Goal: Task Accomplishment & Management: Manage account settings

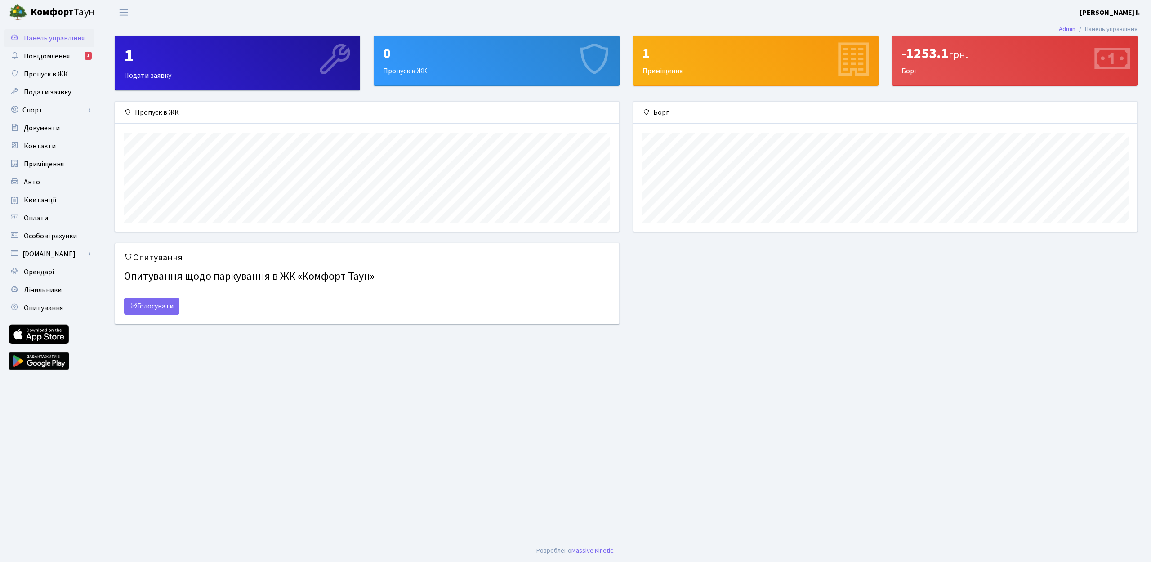
scroll to position [130, 503]
click at [49, 54] on span "Повідомлення" at bounding box center [47, 56] width 46 height 10
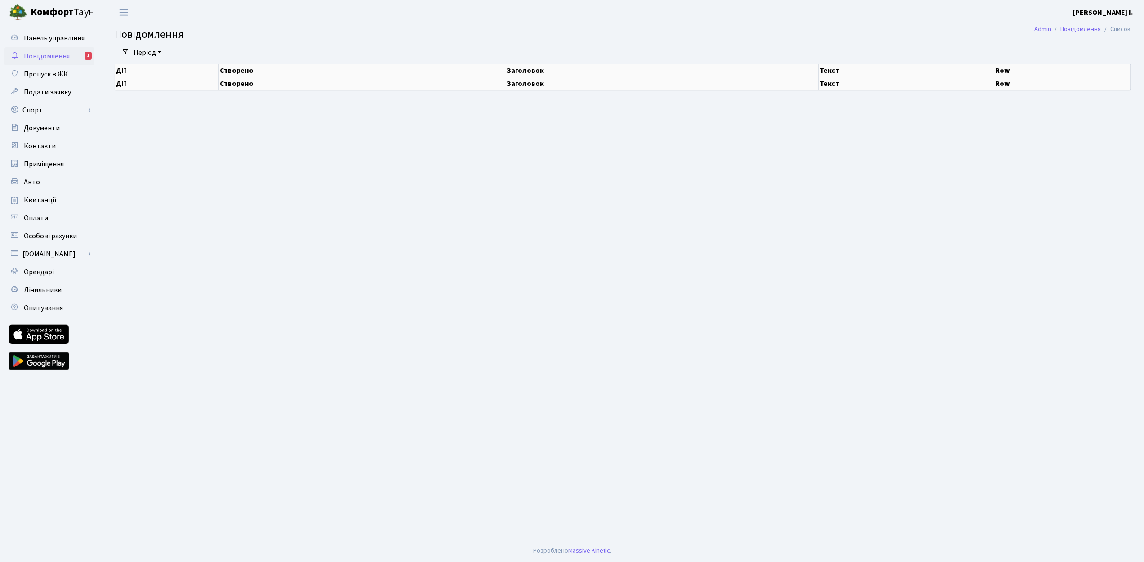
select select "25"
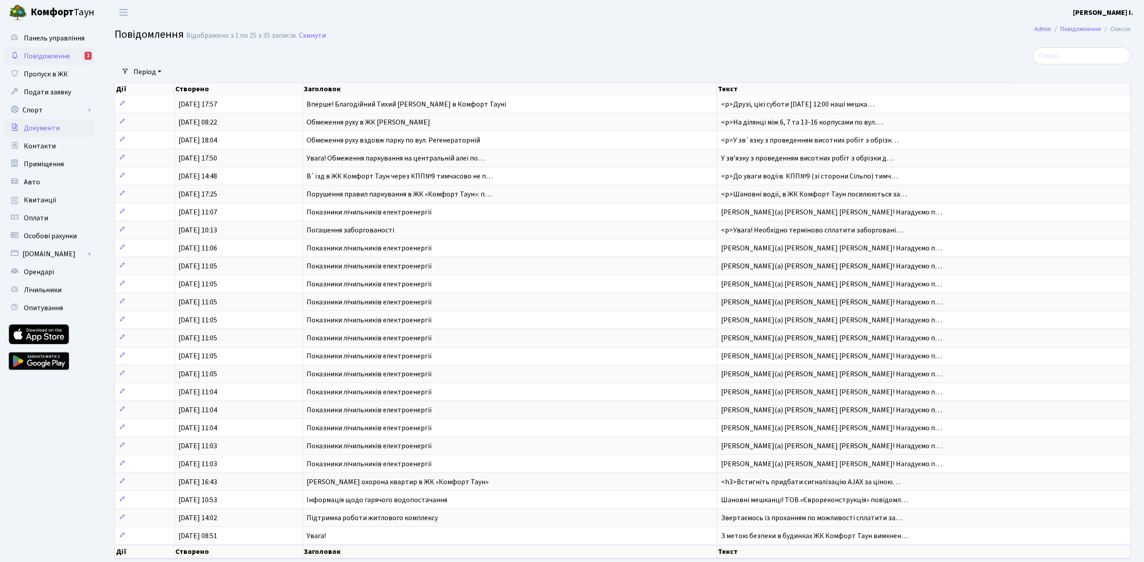
click at [48, 134] on link "Документи" at bounding box center [49, 128] width 90 height 18
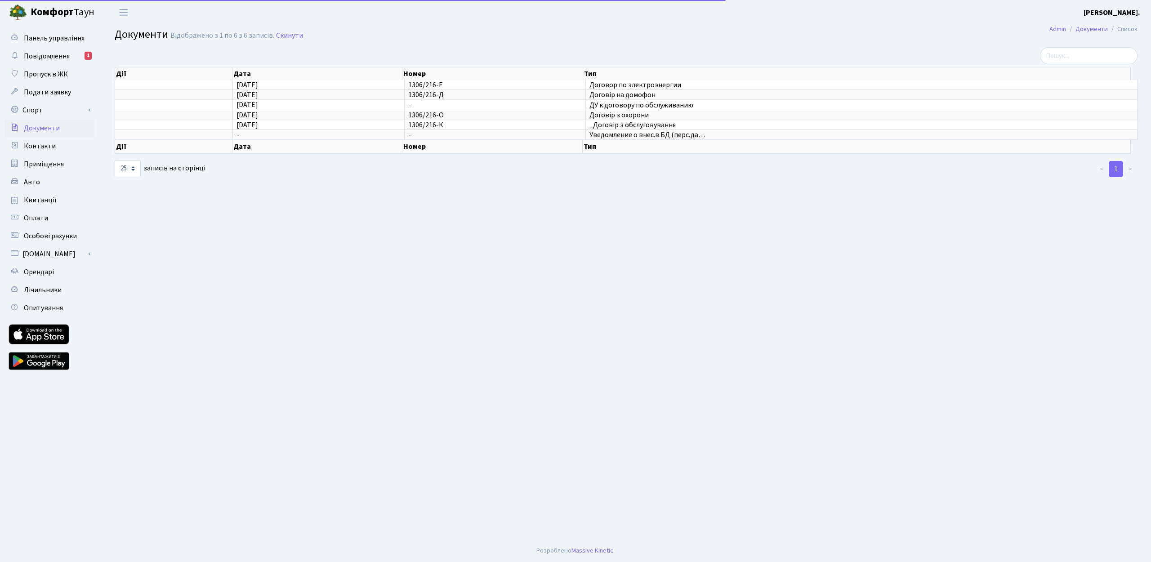
select select "25"
click at [45, 236] on span "Особові рахунки" at bounding box center [50, 236] width 53 height 10
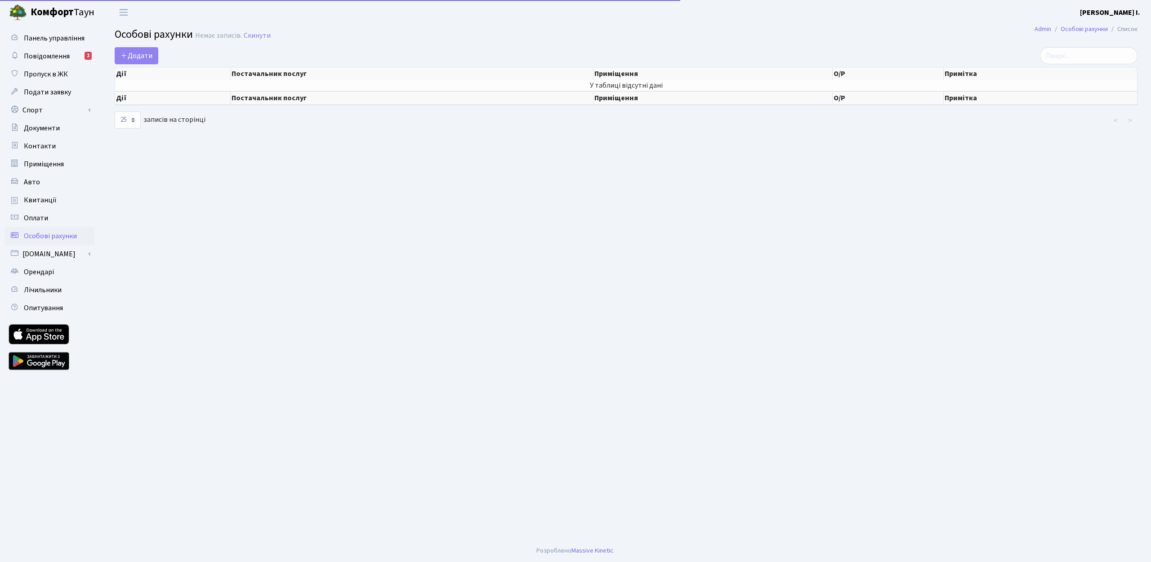
select select "25"
click at [39, 203] on span "Квитанції" at bounding box center [40, 200] width 33 height 10
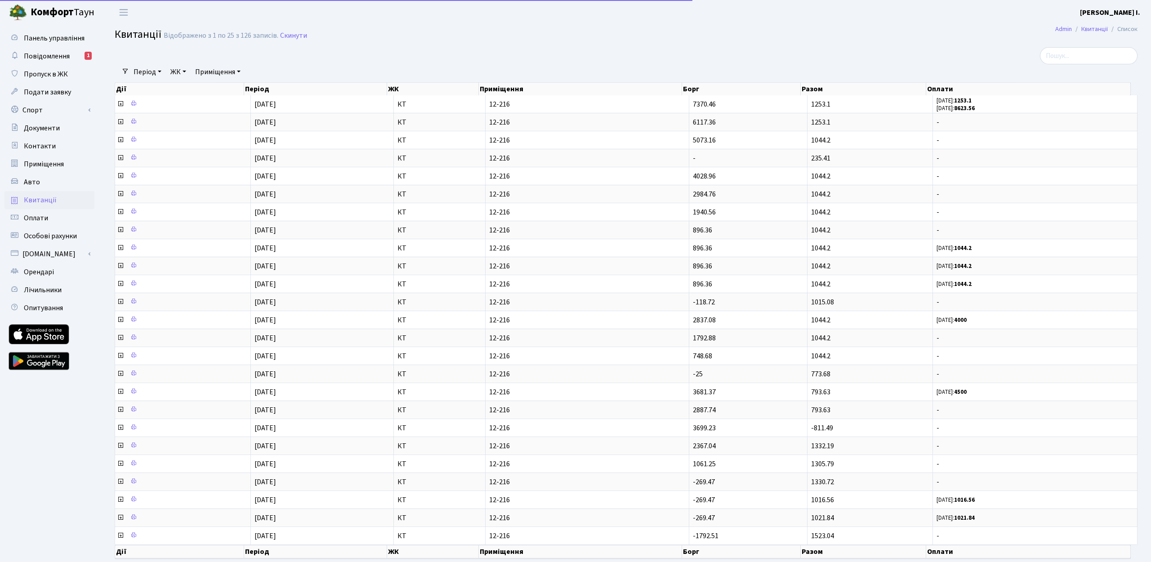
select select "25"
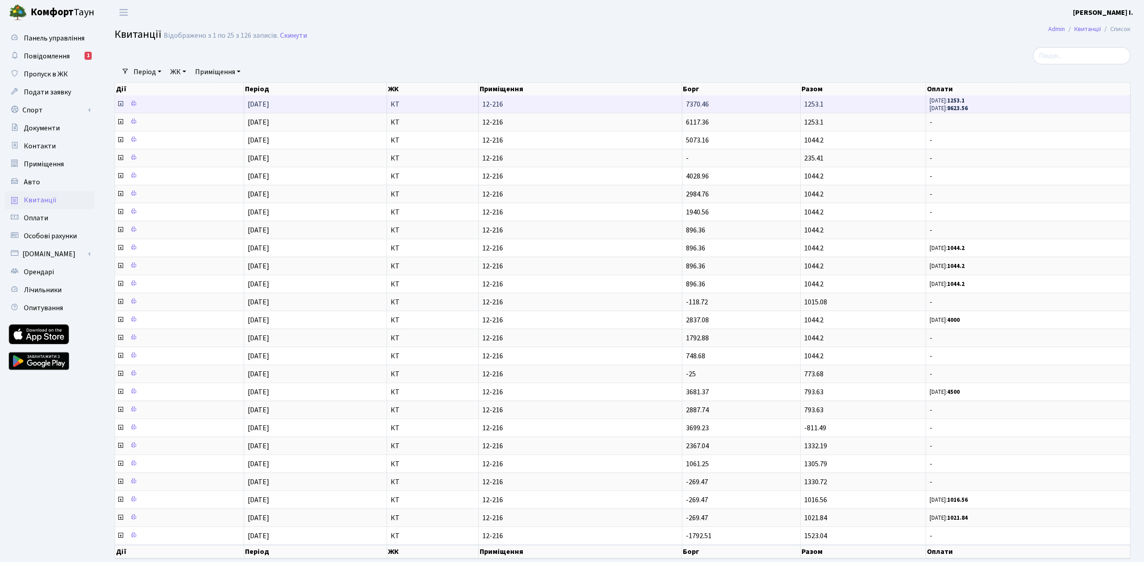
scroll to position [1, 0]
click at [674, 108] on span "12-216" at bounding box center [580, 104] width 196 height 7
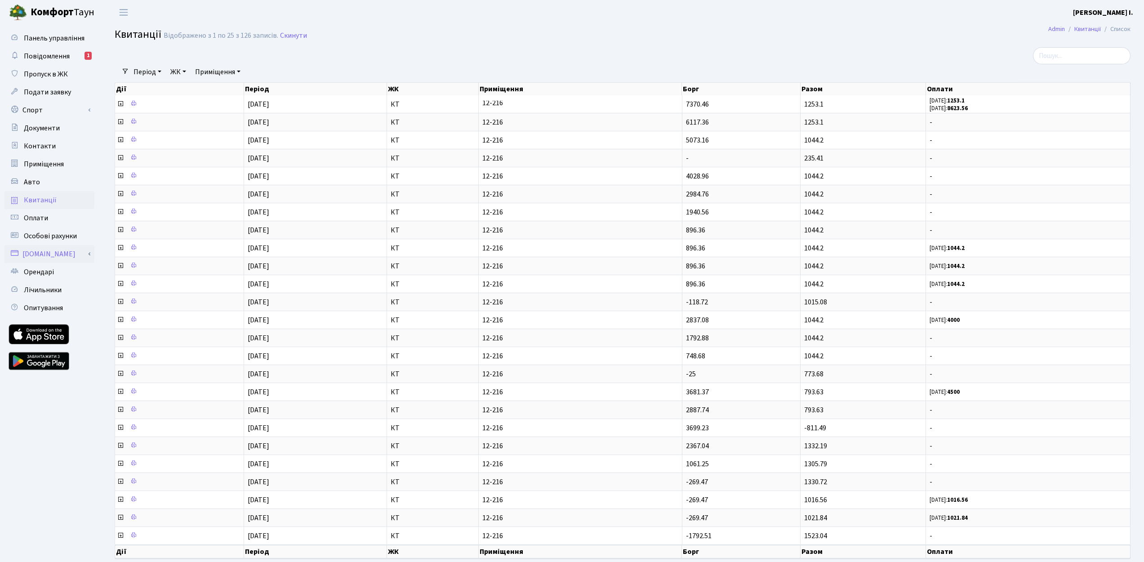
click at [42, 253] on link "[DOMAIN_NAME]" at bounding box center [49, 254] width 90 height 18
click at [71, 272] on link "Оплатити послуги" at bounding box center [49, 272] width 90 height 18
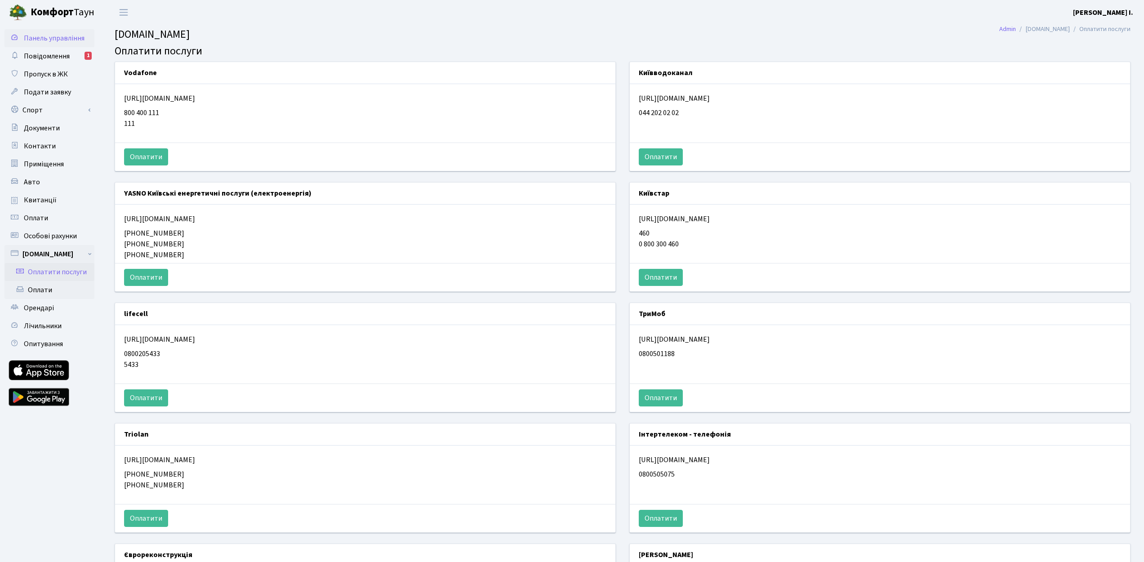
click at [52, 34] on span "Панель управління" at bounding box center [54, 38] width 61 height 10
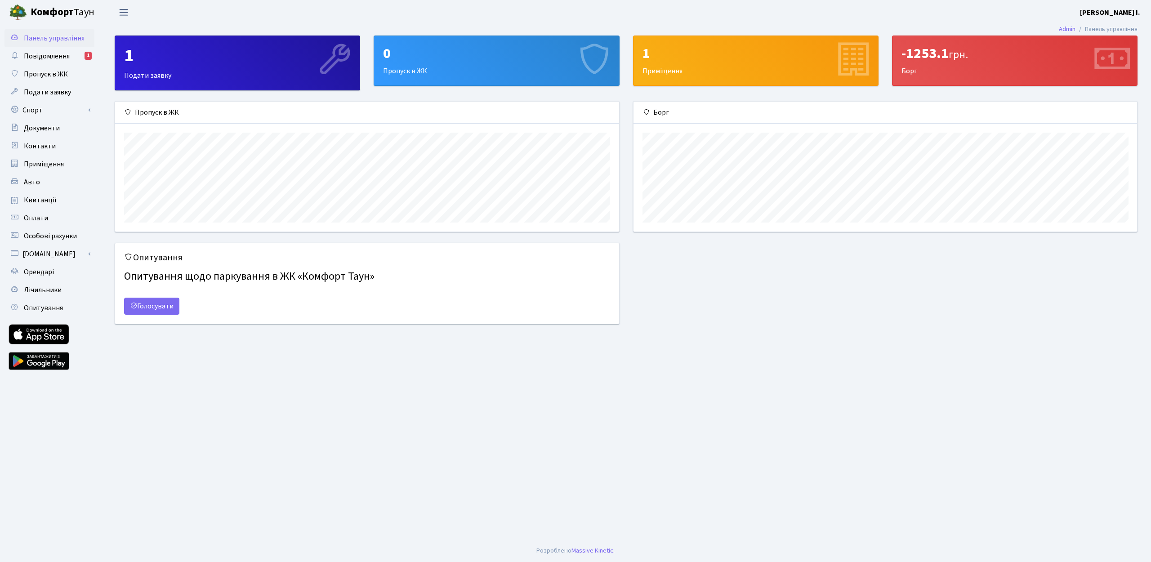
scroll to position [130, 503]
click at [126, 13] on span "Переключити навігацію" at bounding box center [123, 12] width 13 height 10
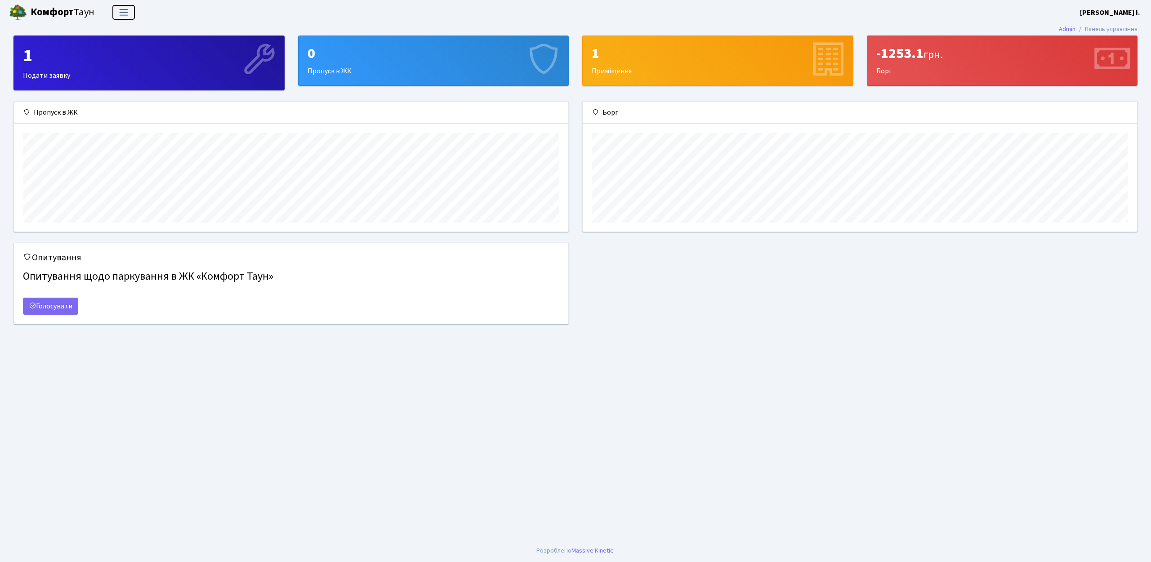
scroll to position [0, 0]
click at [126, 13] on span "Переключити навігацію" at bounding box center [123, 12] width 13 height 10
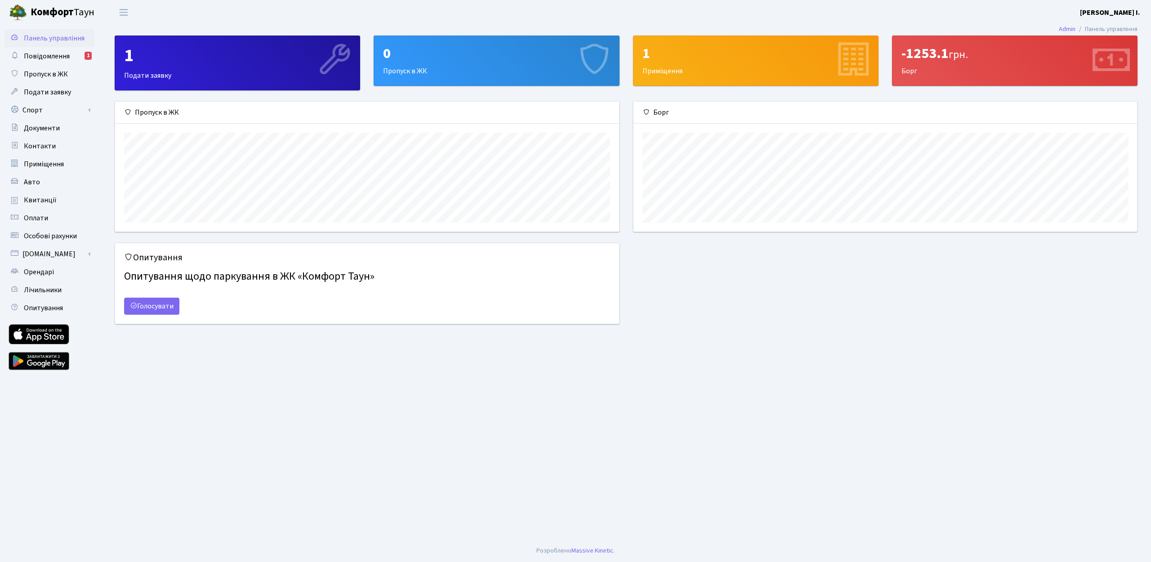
click at [925, 48] on div "-1253.1 грн." at bounding box center [1014, 53] width 227 height 17
click at [47, 200] on span "Квитанції" at bounding box center [40, 200] width 33 height 10
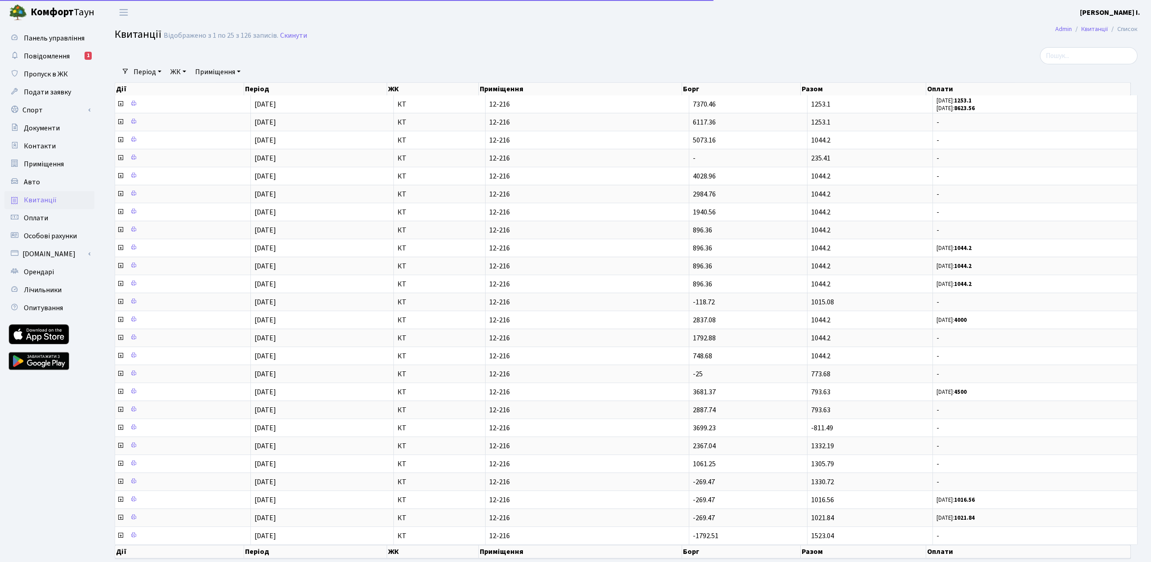
select select "25"
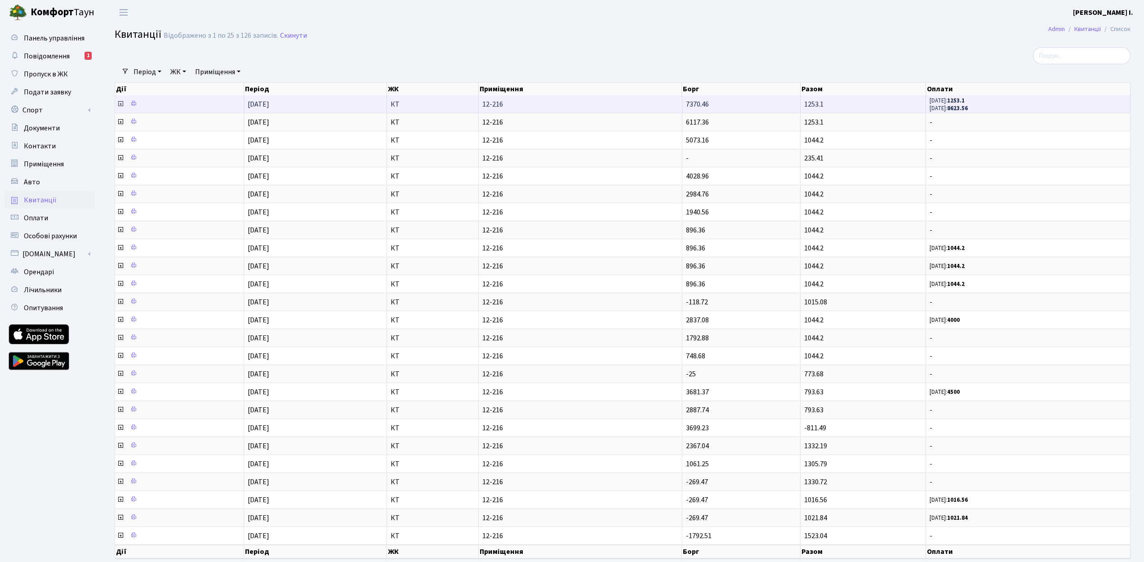
click at [120, 106] on icon at bounding box center [120, 103] width 7 height 7
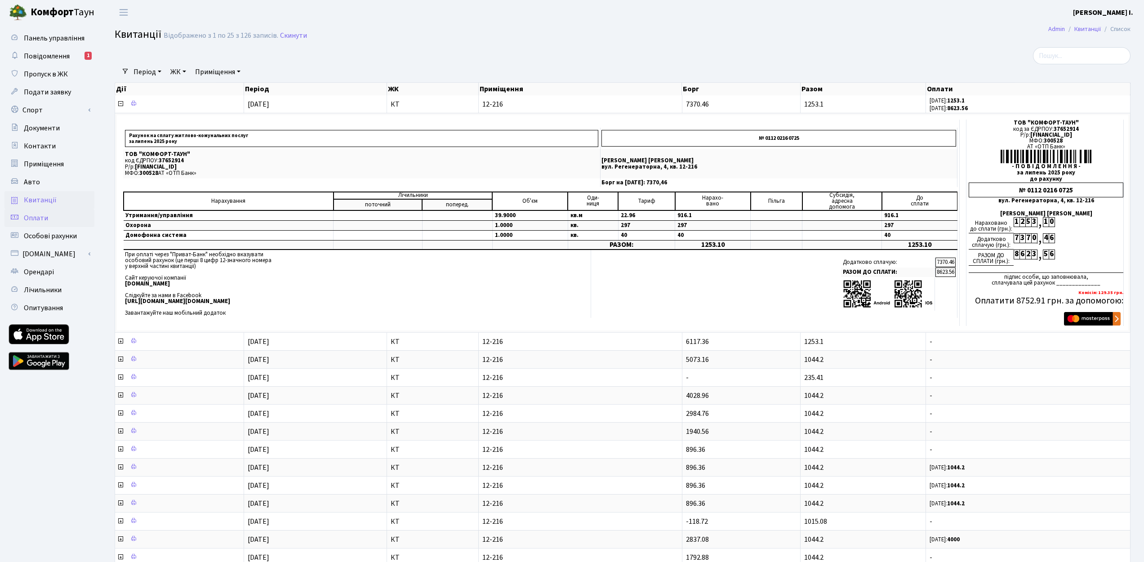
click at [44, 218] on span "Оплати" at bounding box center [36, 218] width 24 height 10
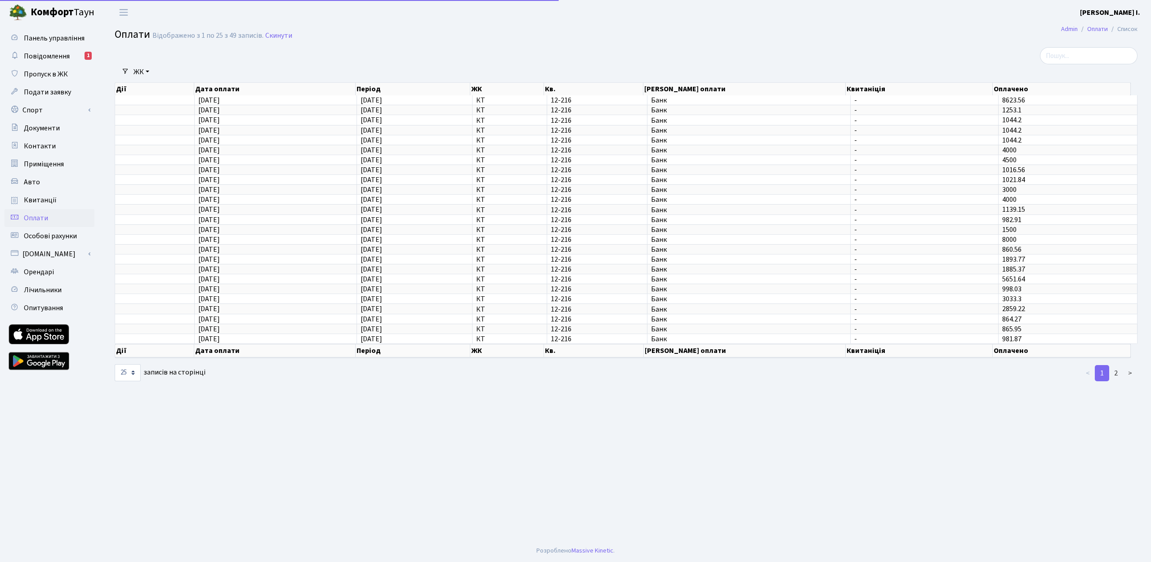
select select "25"
click at [31, 215] on span "Оплати" at bounding box center [36, 218] width 24 height 10
select select "25"
click at [460, 415] on main "Admin Оплати Список Оплати Відображено з 1 по 25 з 49 записів. Скинути Фільтри …" at bounding box center [625, 282] width 1049 height 515
click at [53, 40] on span "Панель управління" at bounding box center [54, 38] width 61 height 10
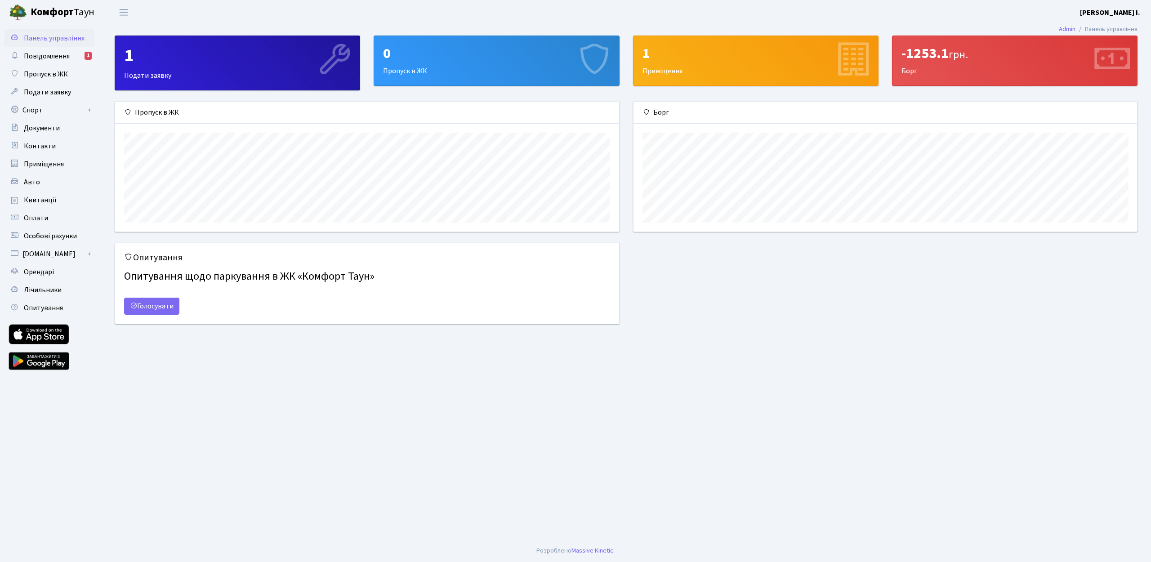
scroll to position [130, 503]
click at [122, 13] on span "Переключити навігацію" at bounding box center [123, 12] width 13 height 10
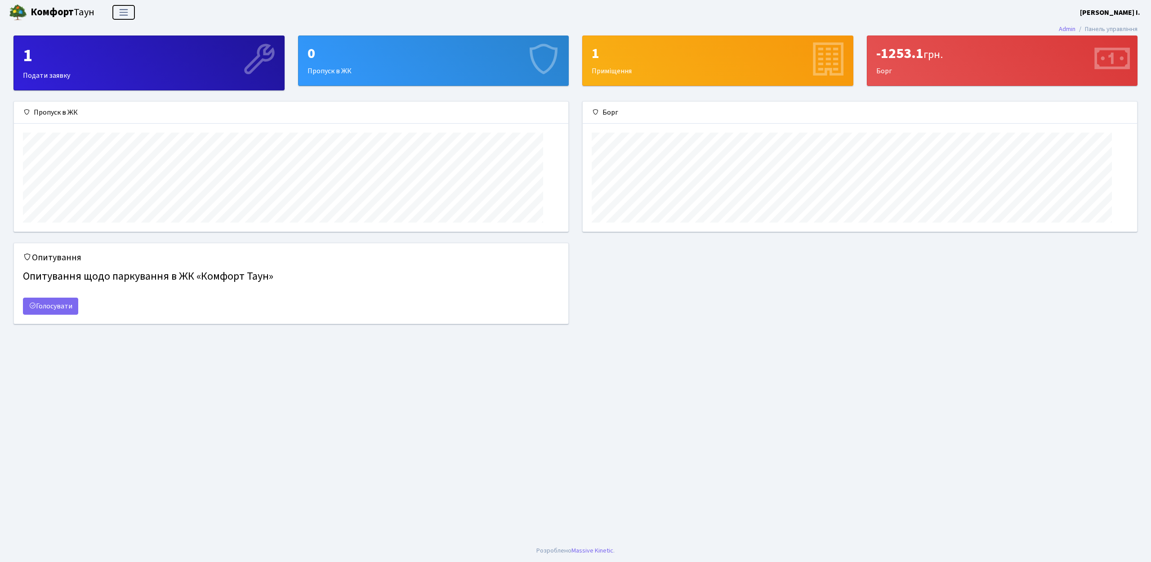
scroll to position [130, 554]
click at [122, 13] on span "Переключити навігацію" at bounding box center [123, 12] width 13 height 10
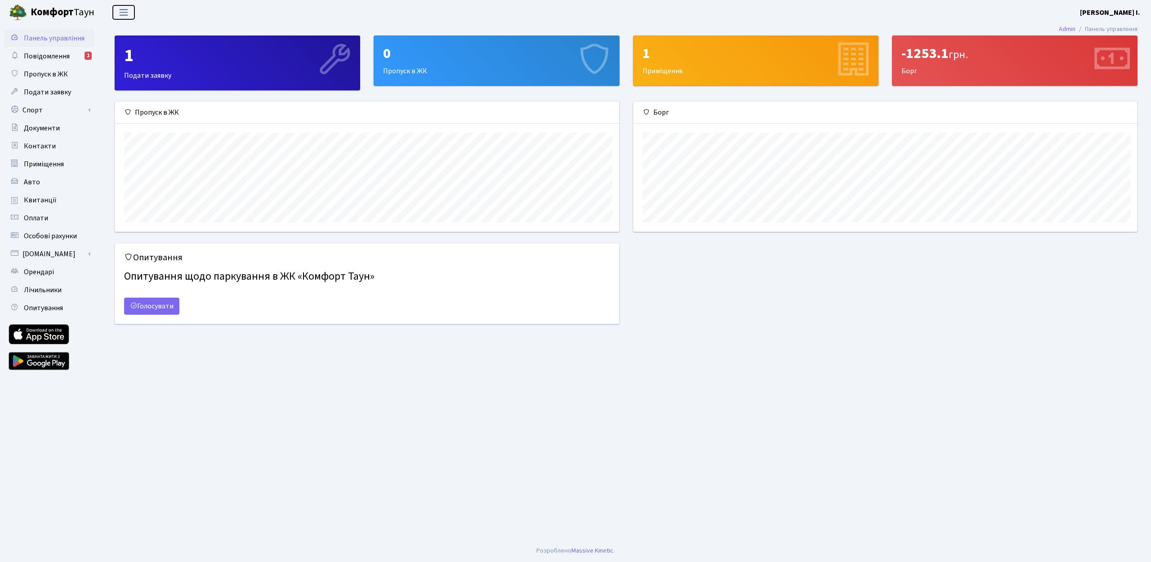
scroll to position [0, 0]
click at [42, 255] on link "[DOMAIN_NAME]" at bounding box center [49, 254] width 90 height 18
click at [54, 274] on link "Оплатити послуги" at bounding box center [49, 272] width 90 height 18
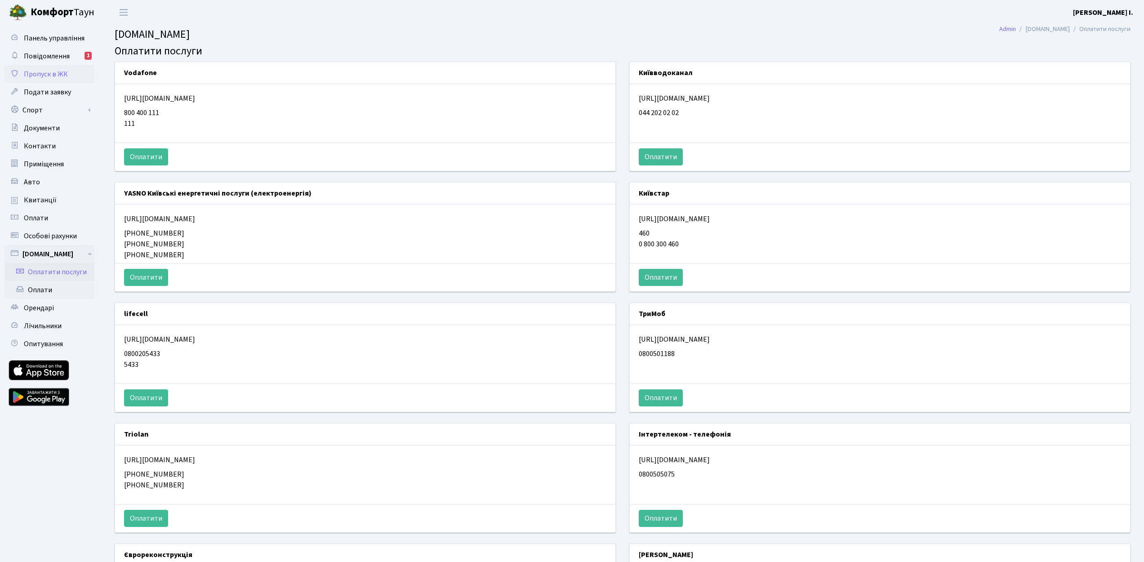
click at [42, 76] on span "Пропуск в ЖК" at bounding box center [46, 74] width 44 height 10
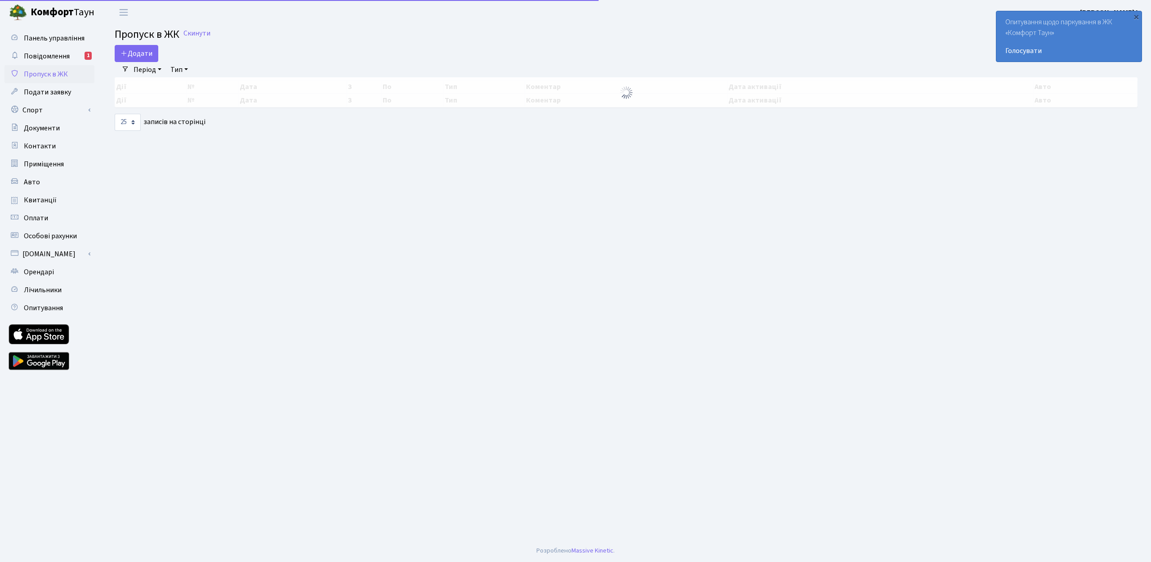
select select "25"
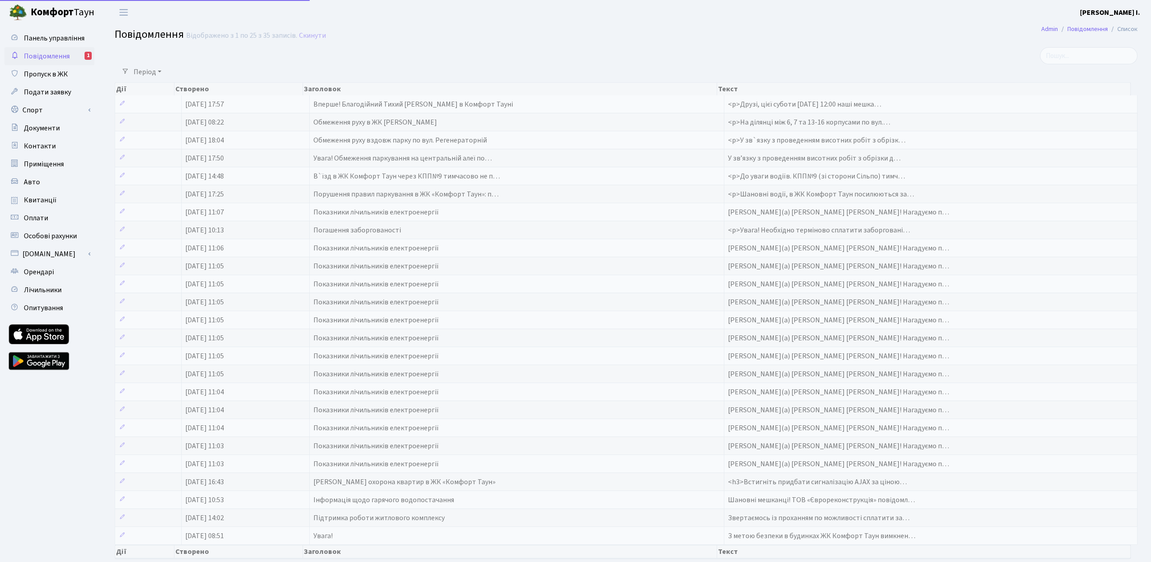
select select "25"
